Goal: Find specific page/section: Find specific page/section

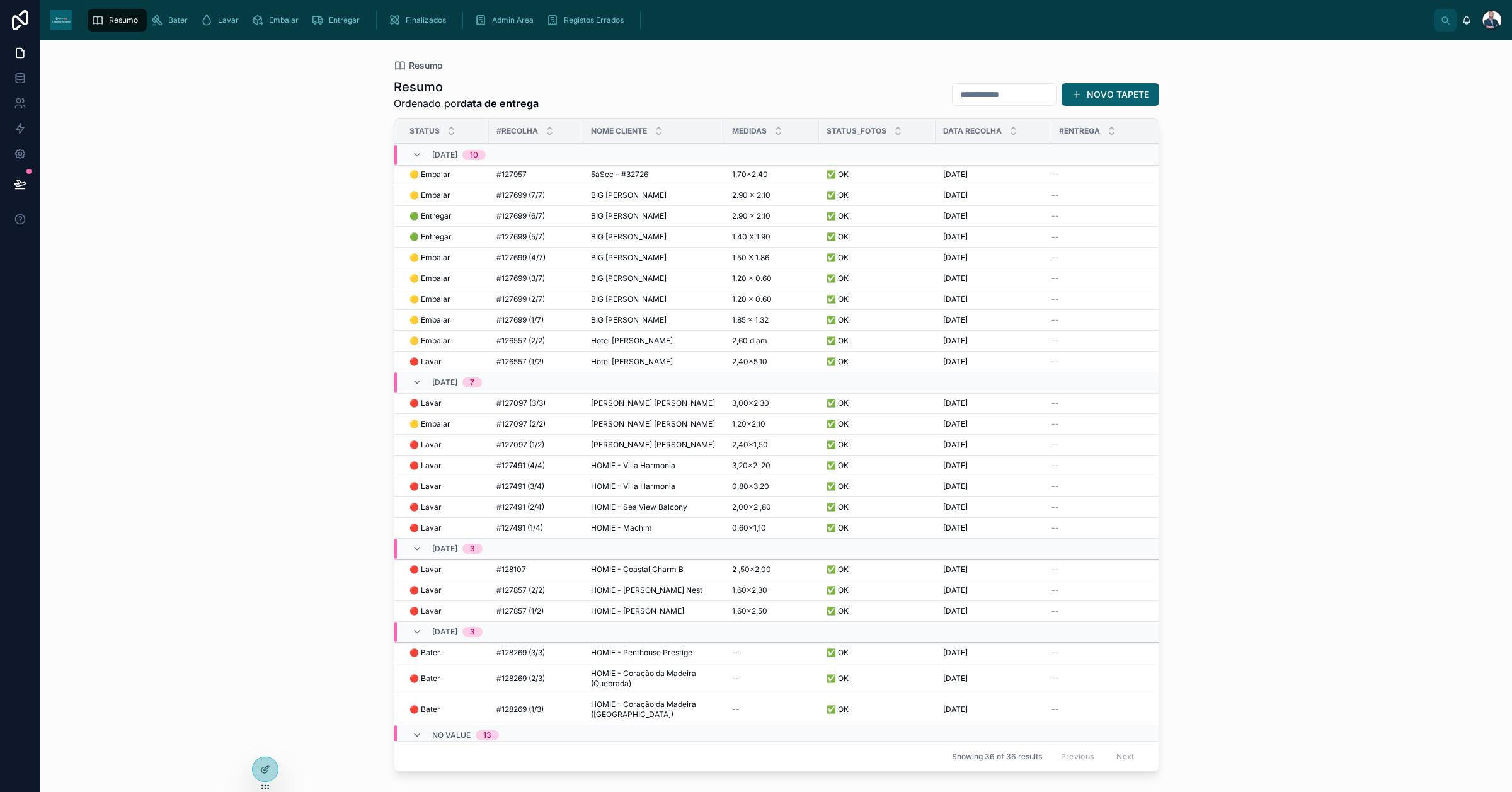
click at [448, 423] on span "🟡 Embalar" at bounding box center [429, 424] width 41 height 10
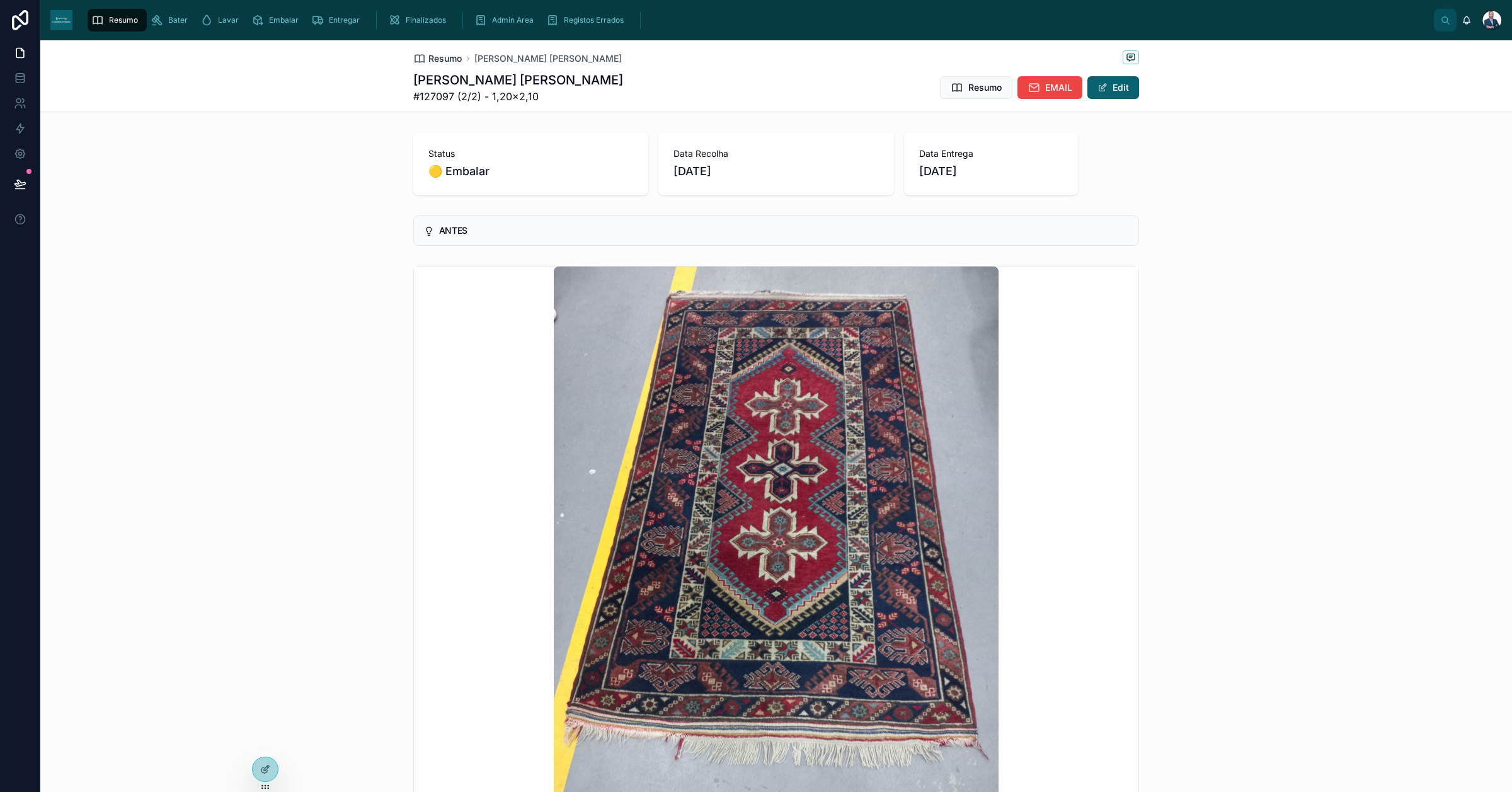
click at [435, 57] on span "Resumo" at bounding box center [445, 58] width 33 height 12
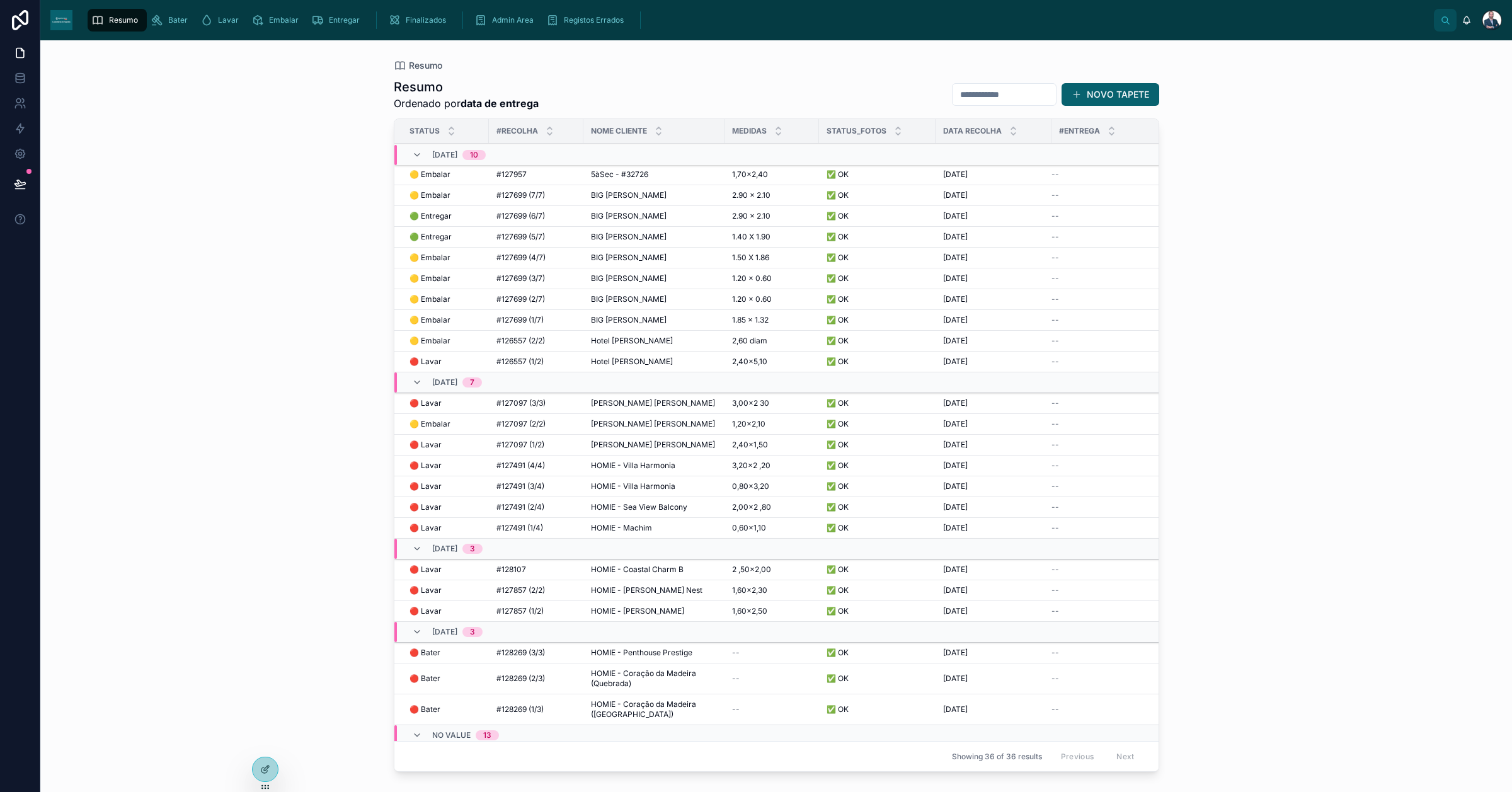
click at [443, 424] on span "🟡 Embalar" at bounding box center [429, 424] width 41 height 10
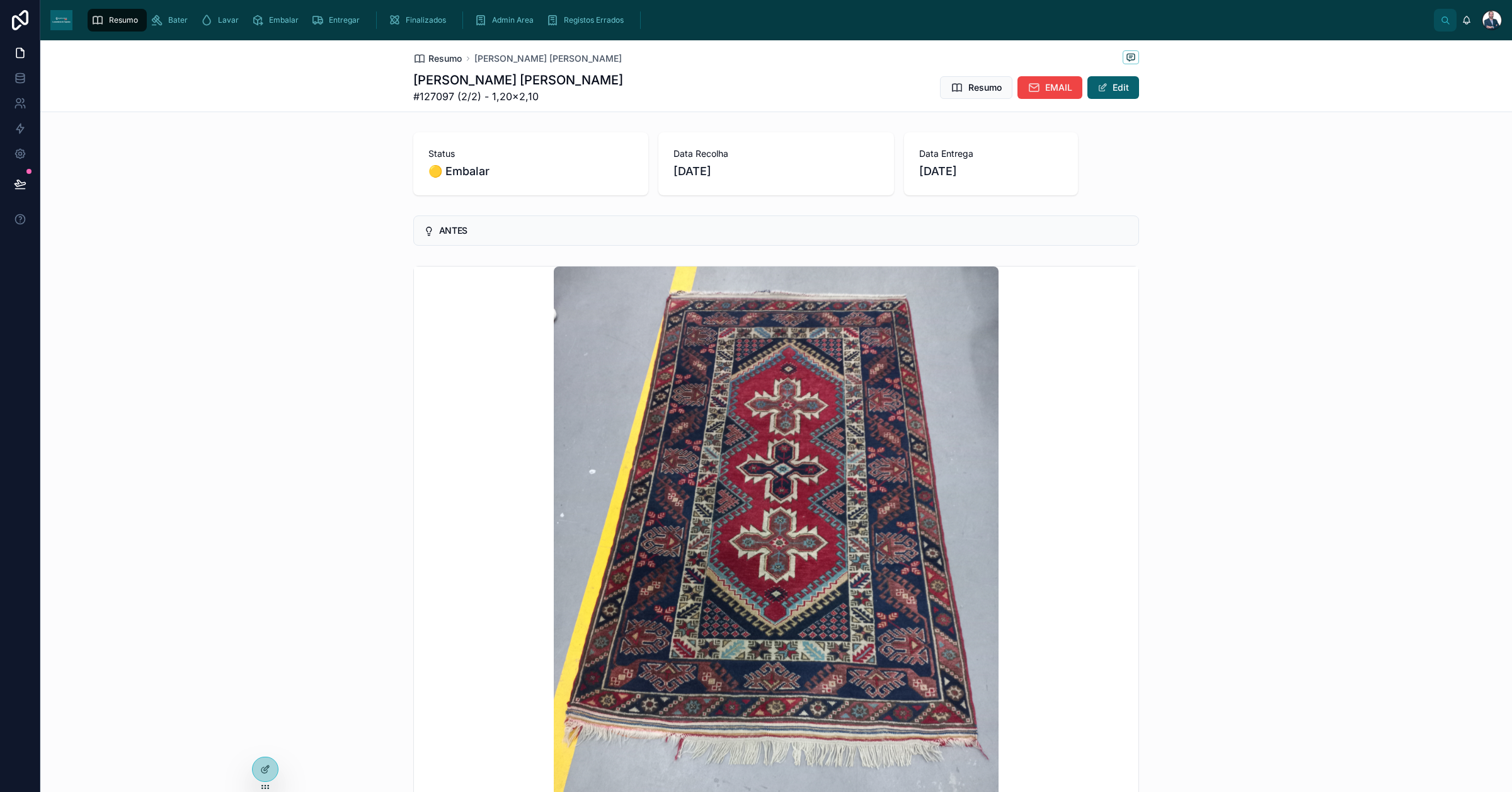
click at [429, 60] on span "Resumo" at bounding box center [445, 58] width 33 height 12
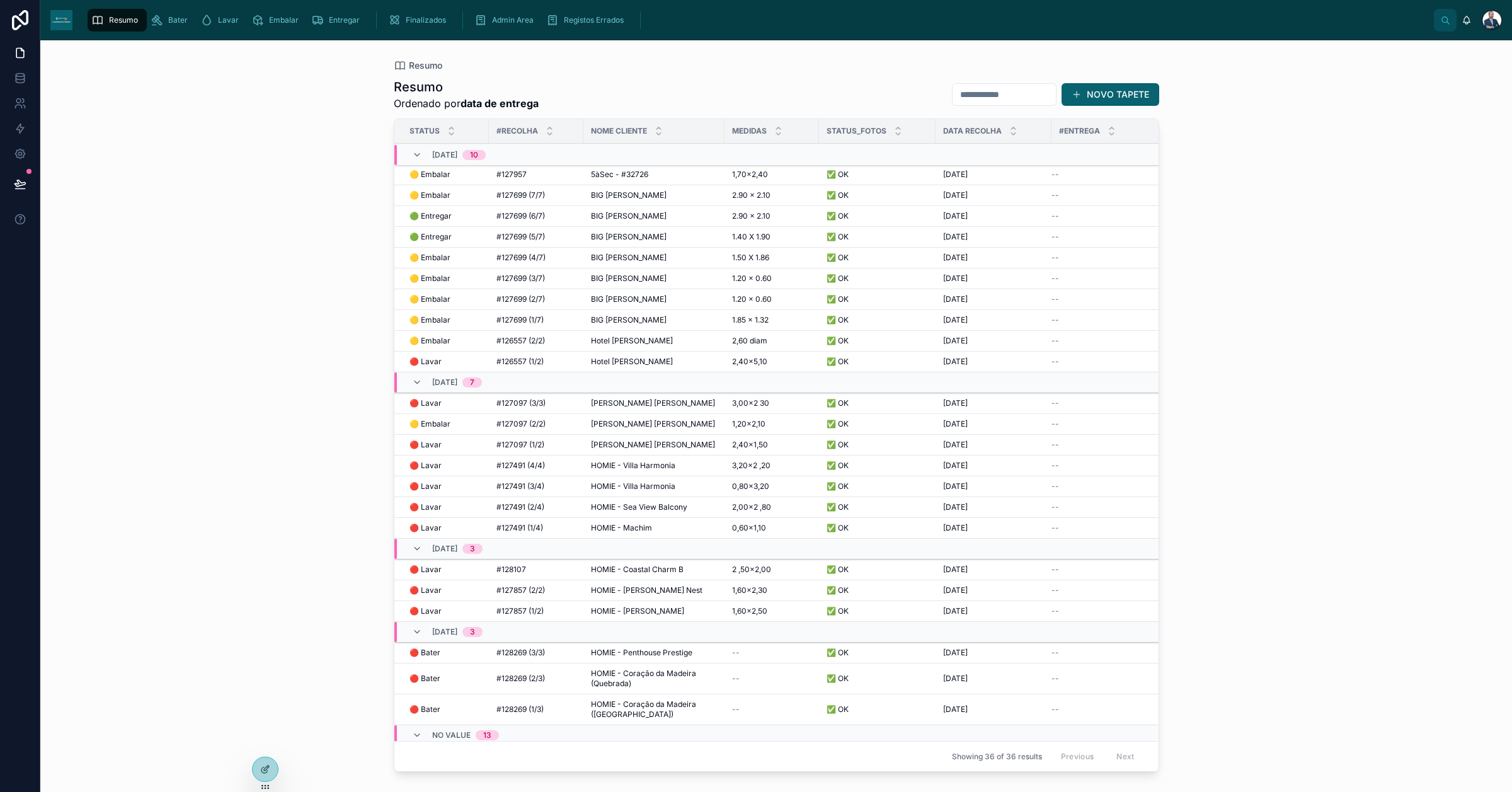
click at [599, 174] on span "5àSec - #32726" at bounding box center [619, 174] width 57 height 10
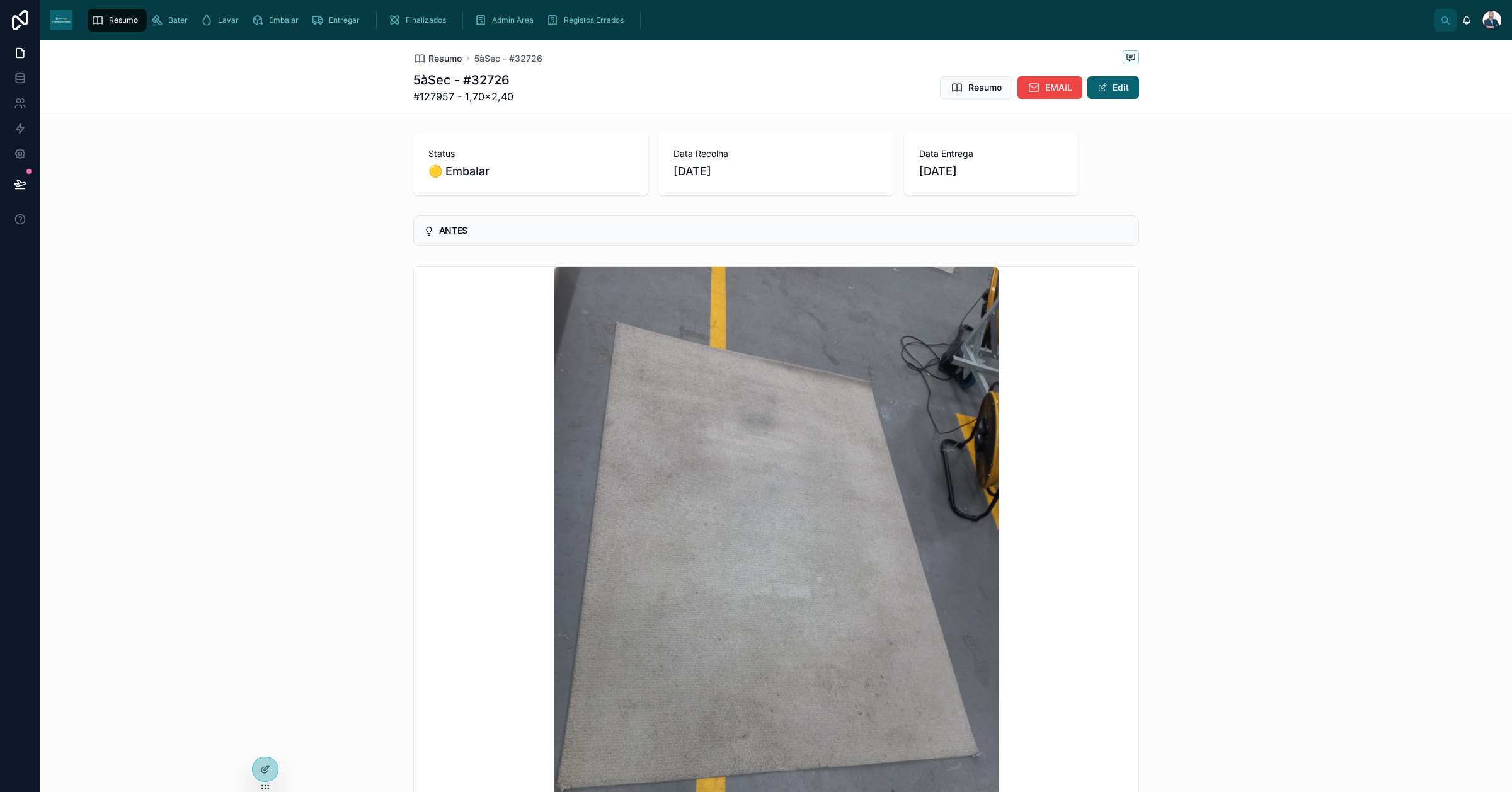
click at [445, 58] on span "Resumo" at bounding box center [445, 58] width 33 height 12
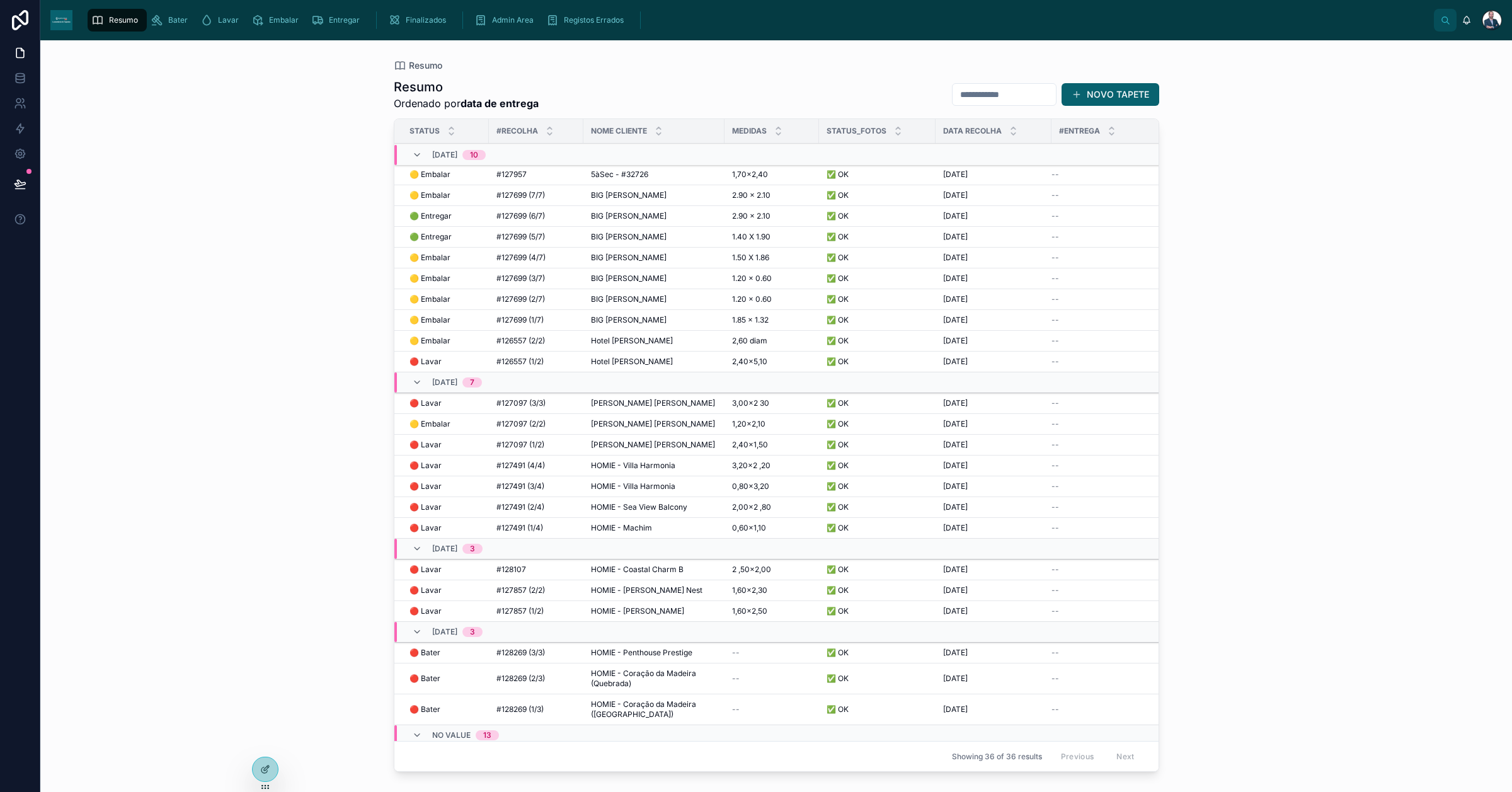
click at [630, 174] on span "5àSec - #32726" at bounding box center [619, 174] width 57 height 10
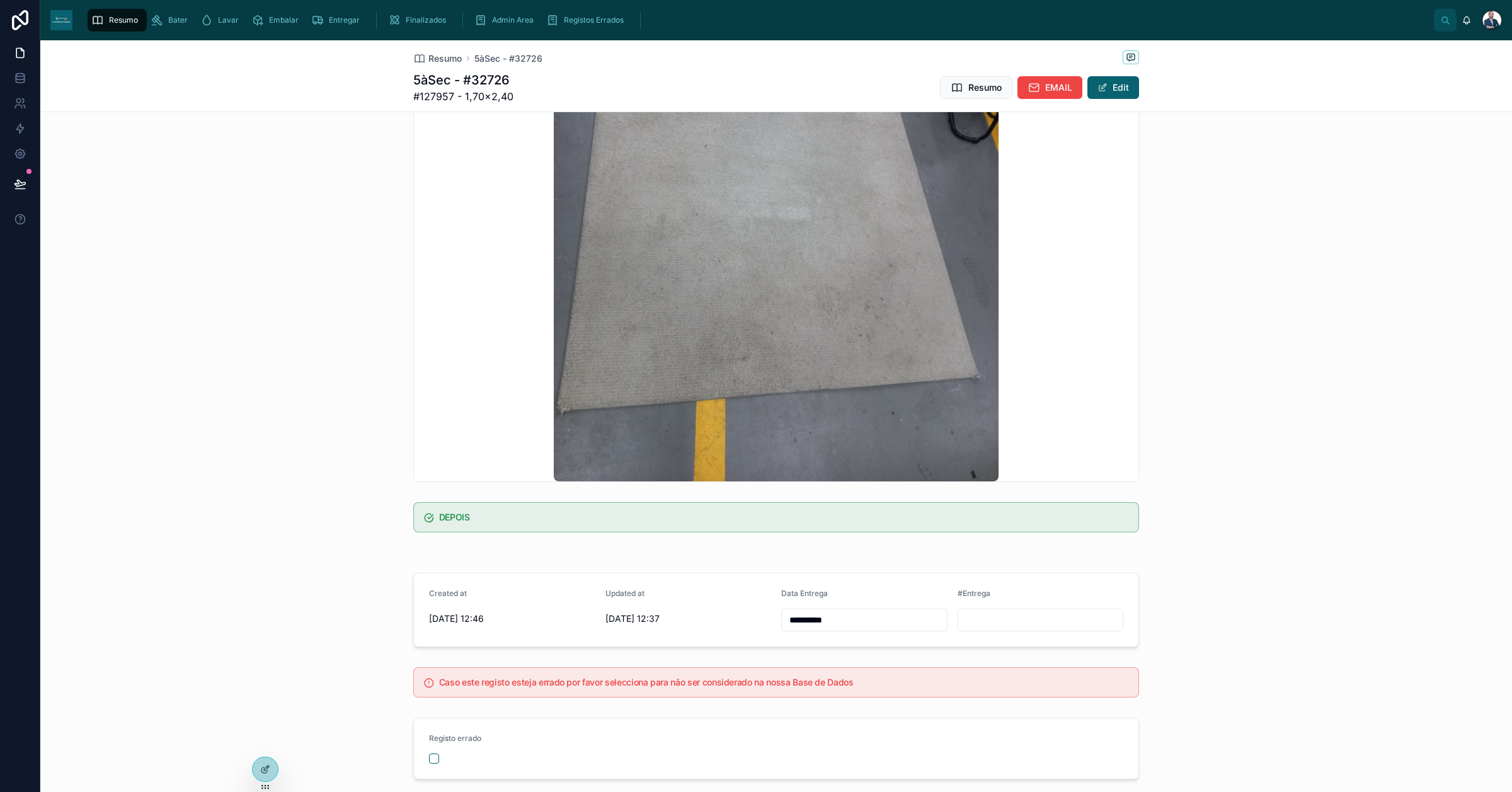
scroll to position [295, 0]
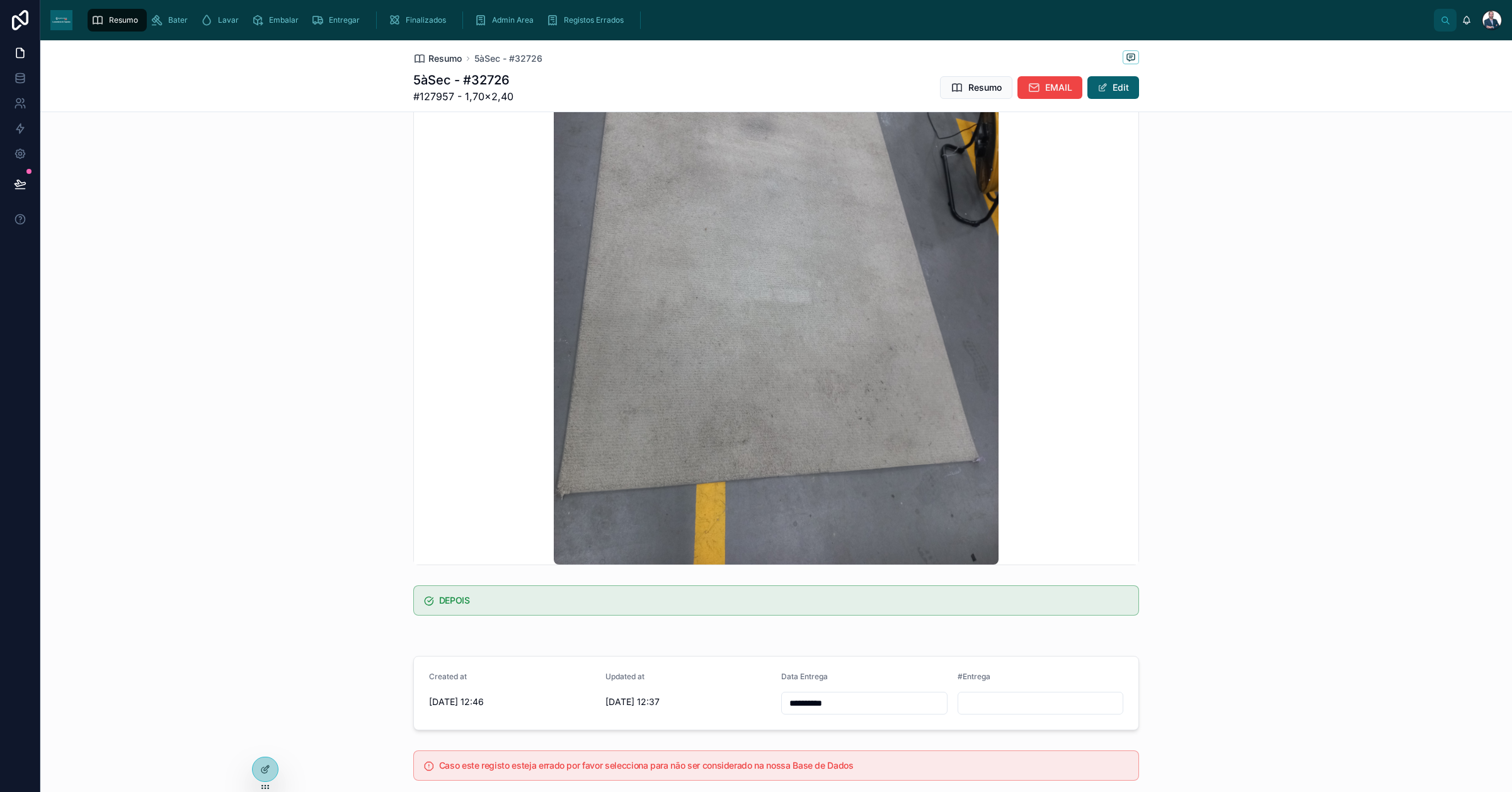
click at [439, 54] on span "Resumo" at bounding box center [445, 58] width 33 height 12
